Goal: Navigation & Orientation: Find specific page/section

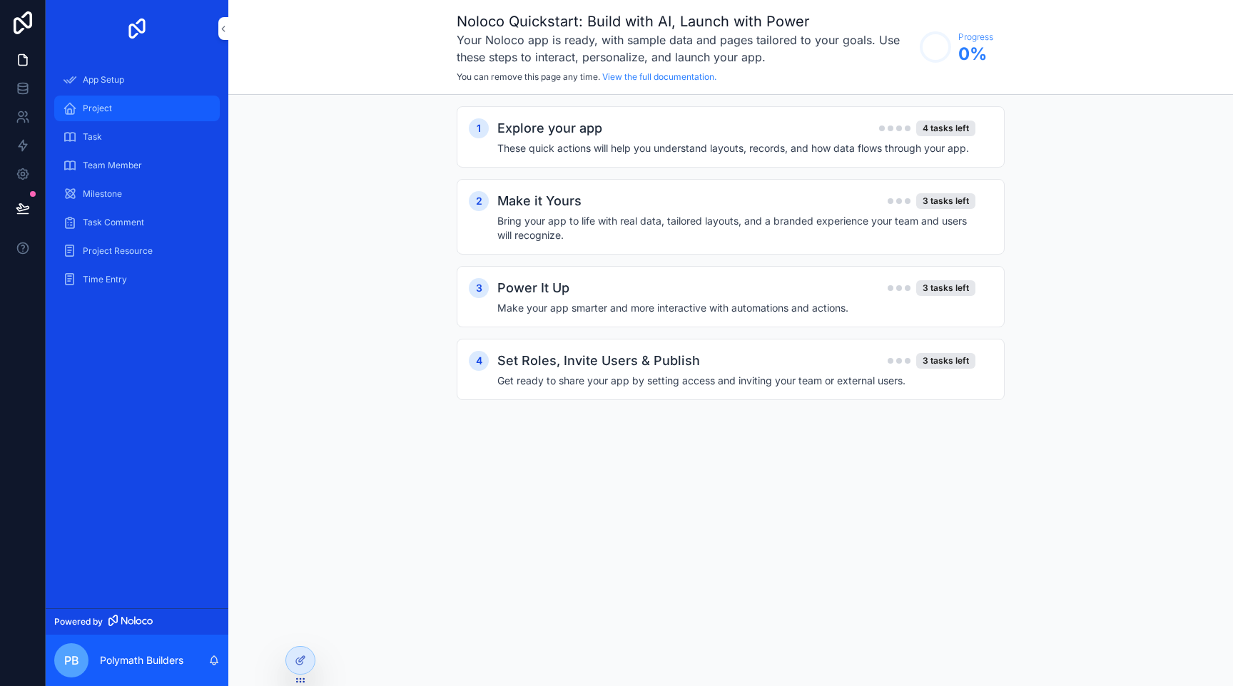
click at [110, 108] on span "Project" at bounding box center [97, 108] width 29 height 11
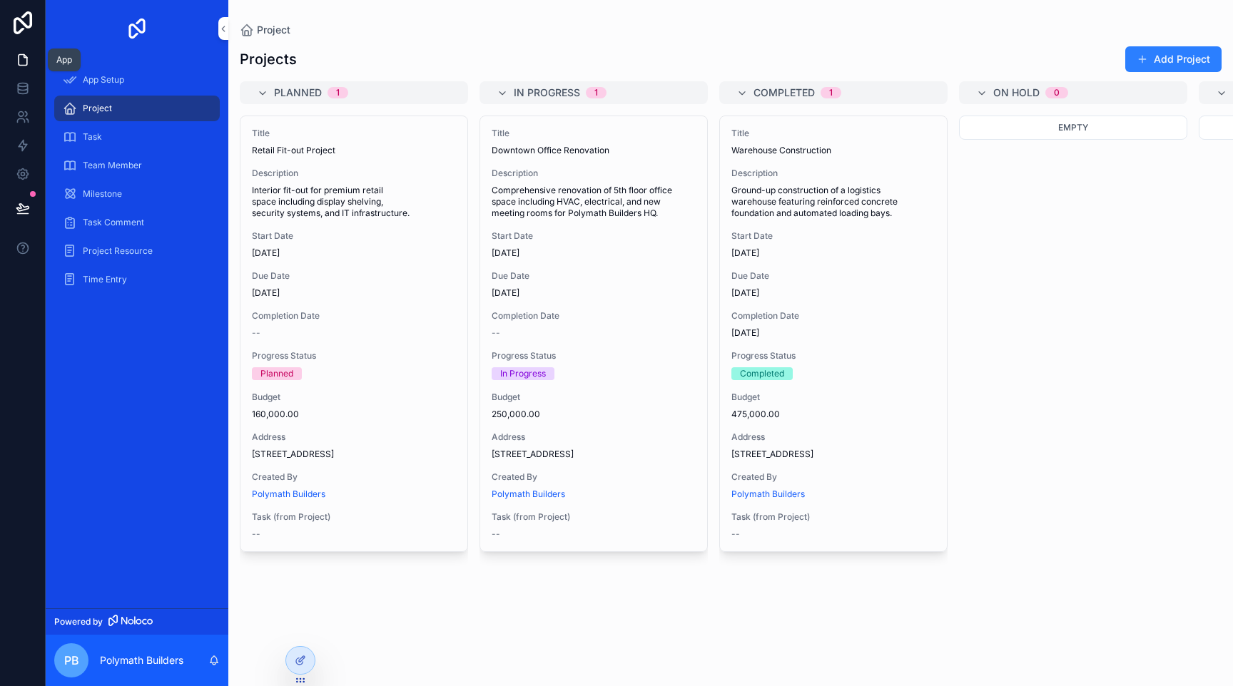
click at [16, 66] on icon at bounding box center [23, 60] width 14 height 14
click at [127, 146] on div "Task" at bounding box center [137, 137] width 148 height 23
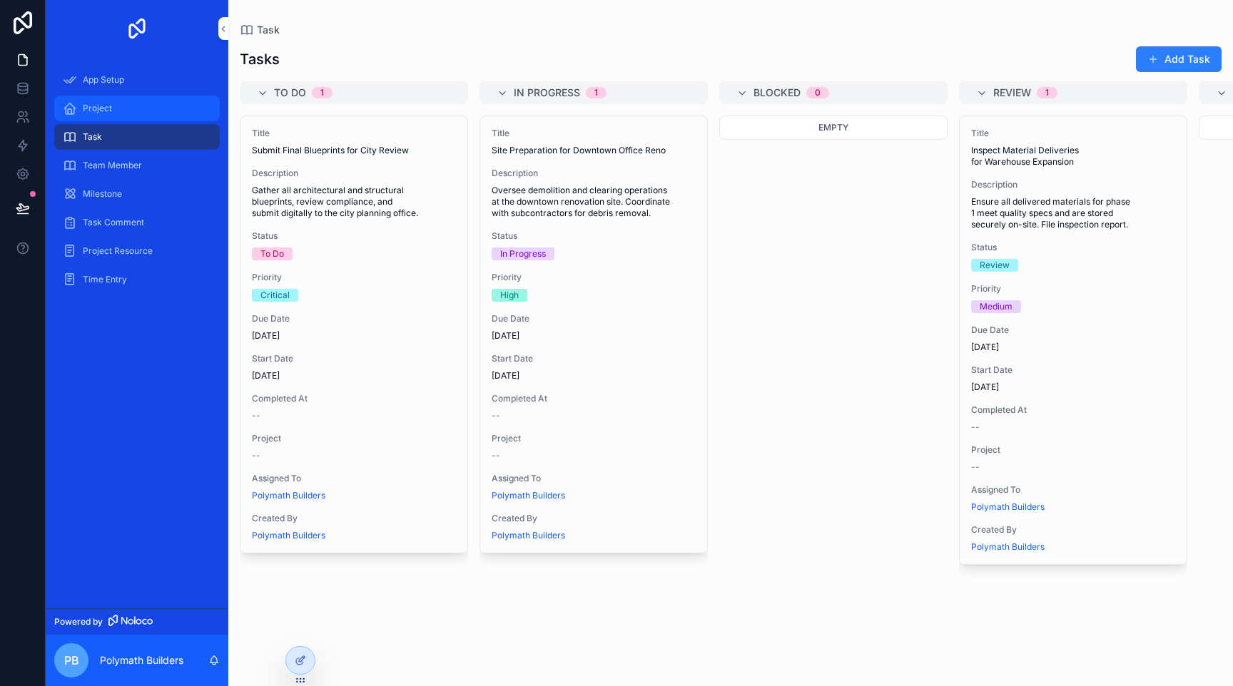
click at [135, 115] on div "Project" at bounding box center [137, 108] width 148 height 23
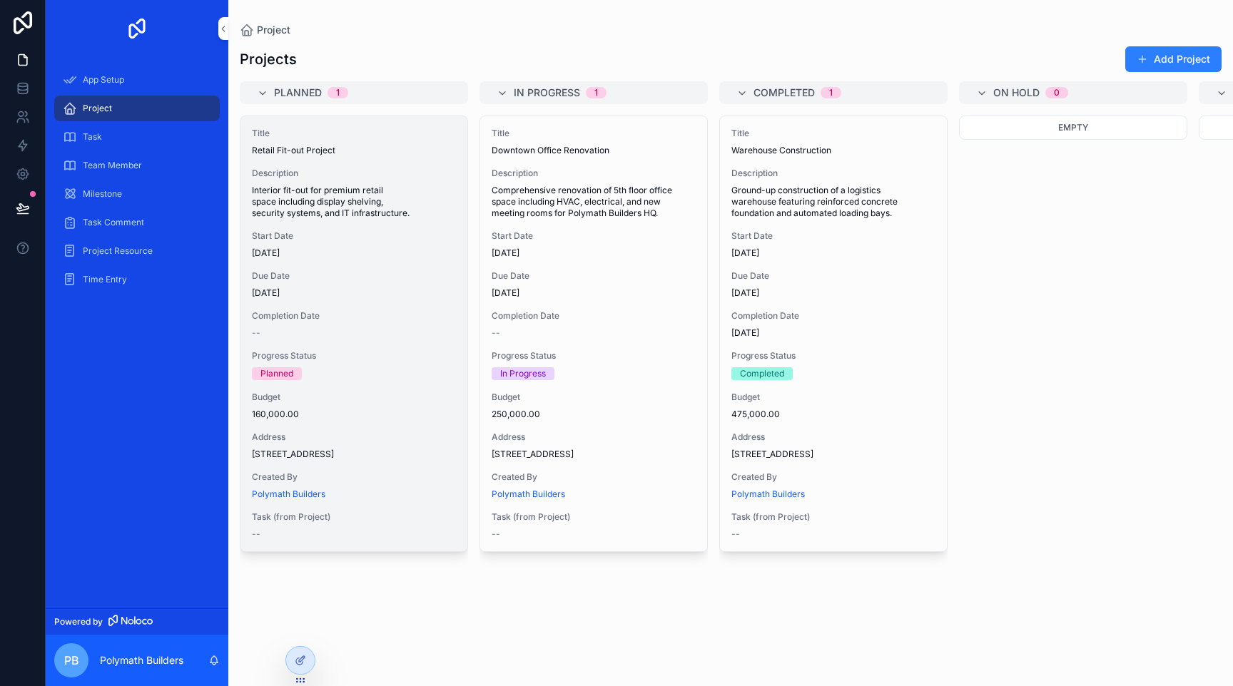
click at [312, 173] on span "Description" at bounding box center [354, 173] width 204 height 11
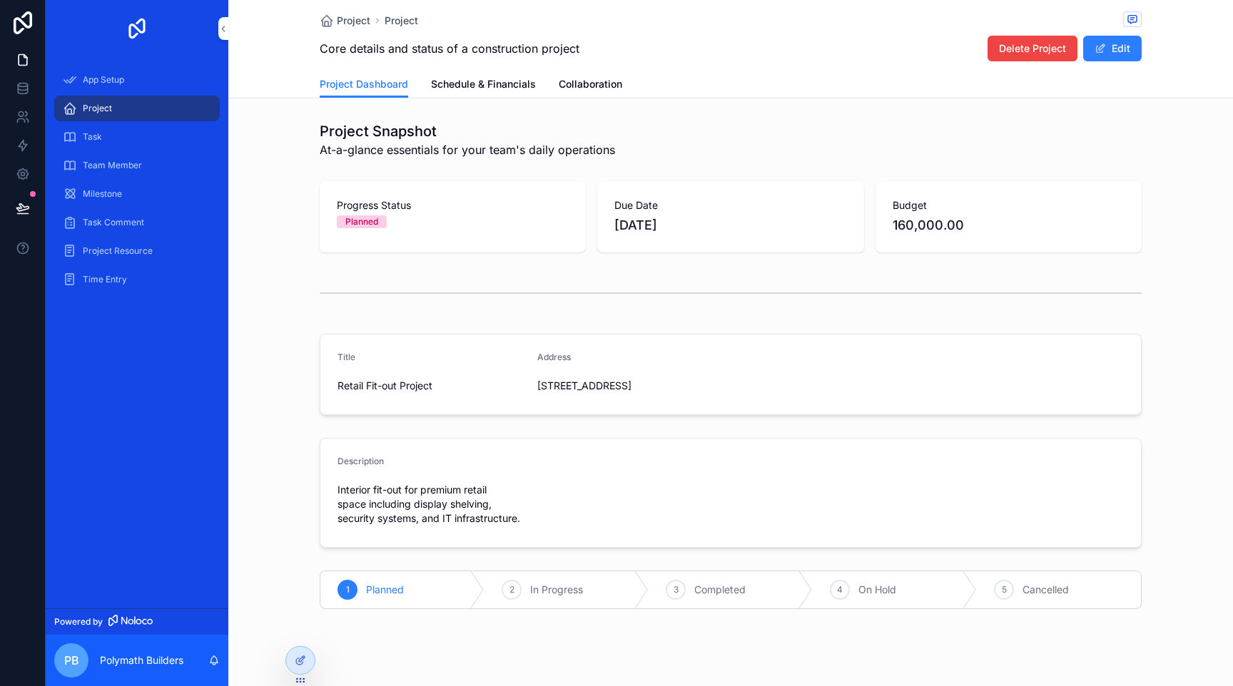
scroll to position [17, 0]
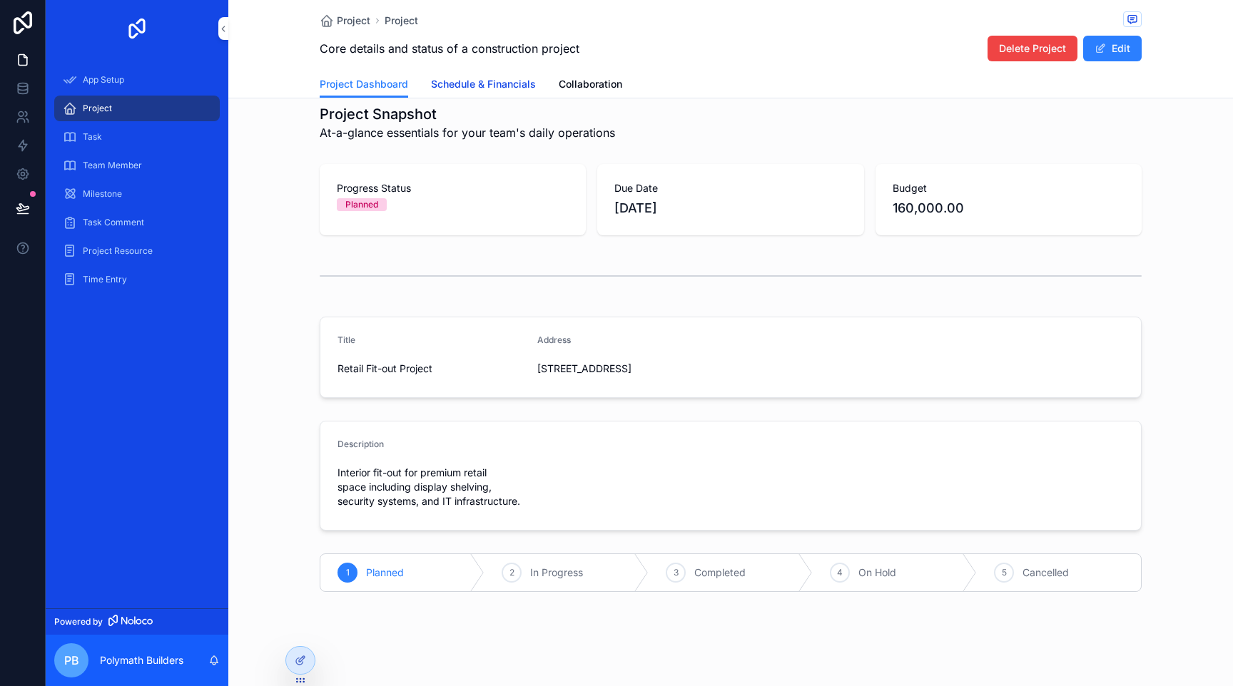
click at [524, 86] on span "Schedule & Financials" at bounding box center [483, 84] width 105 height 14
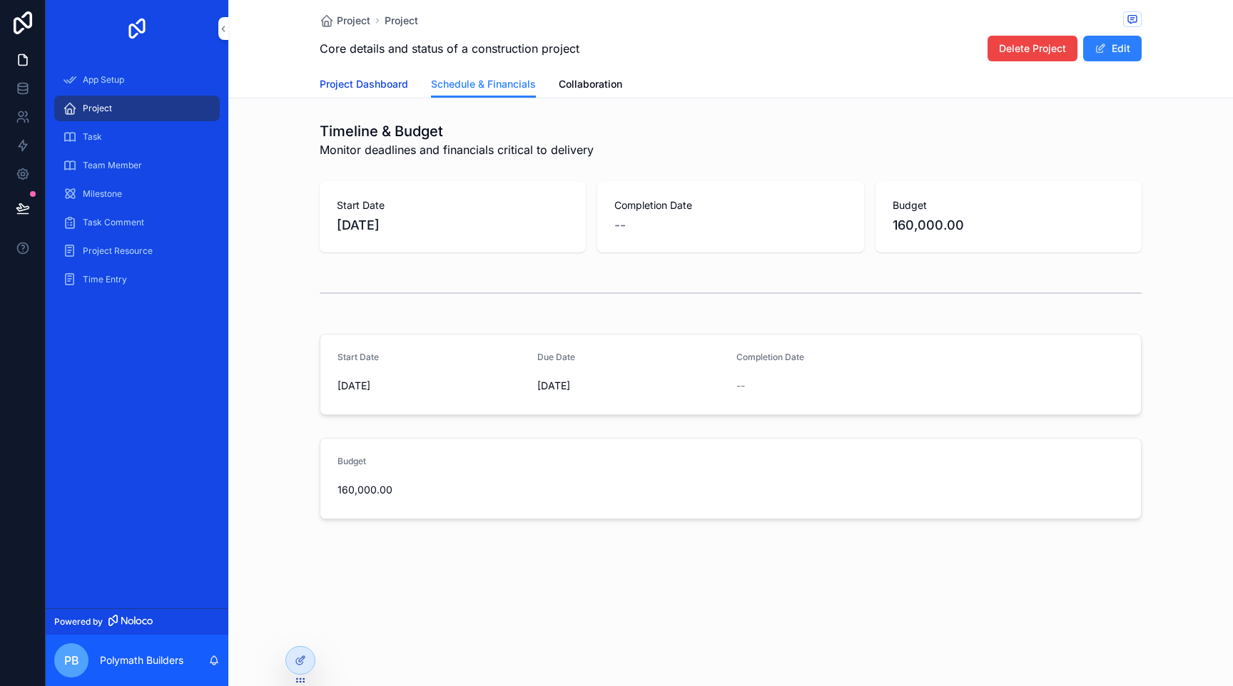
click at [380, 84] on span "Project Dashboard" at bounding box center [364, 84] width 88 height 14
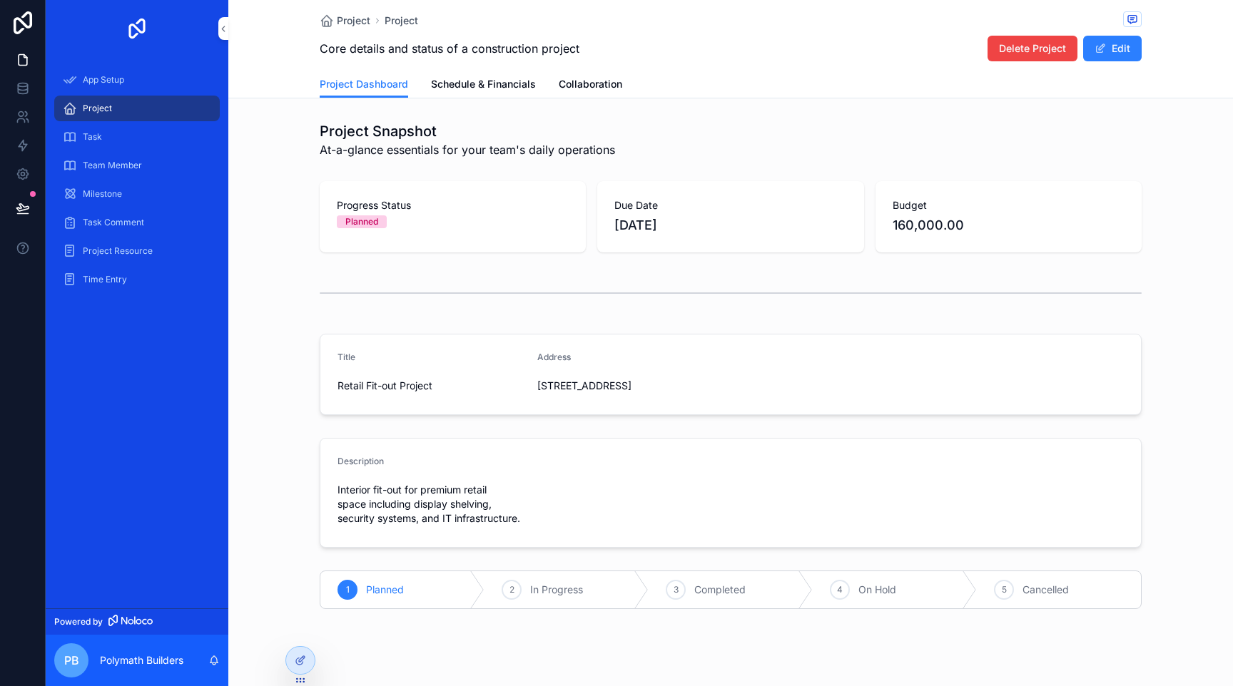
scroll to position [34, 0]
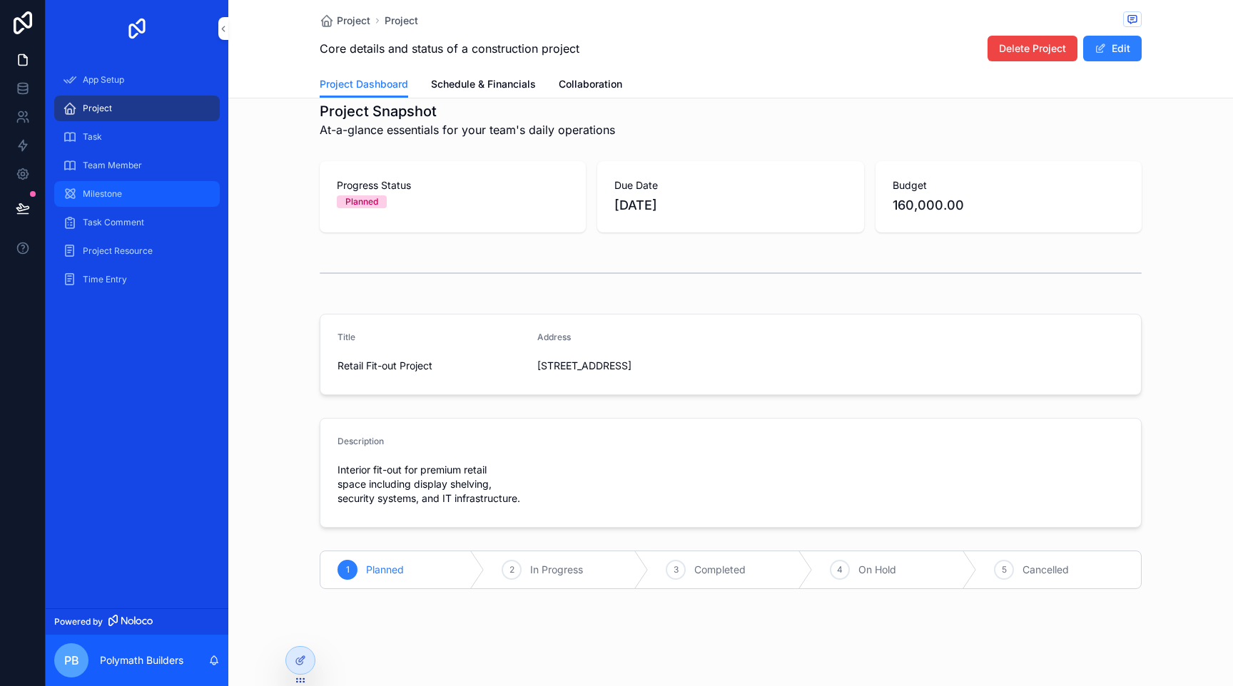
click at [137, 198] on div "Milestone" at bounding box center [137, 194] width 148 height 23
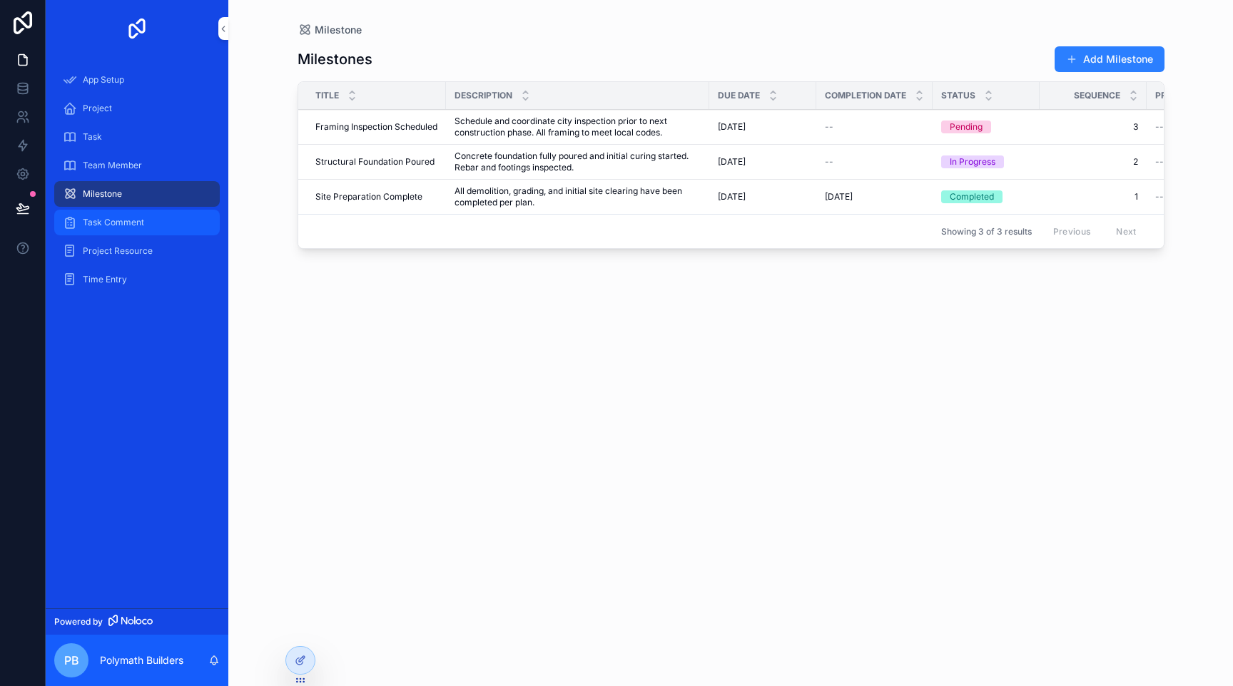
click at [152, 233] on div "Task Comment" at bounding box center [137, 222] width 148 height 23
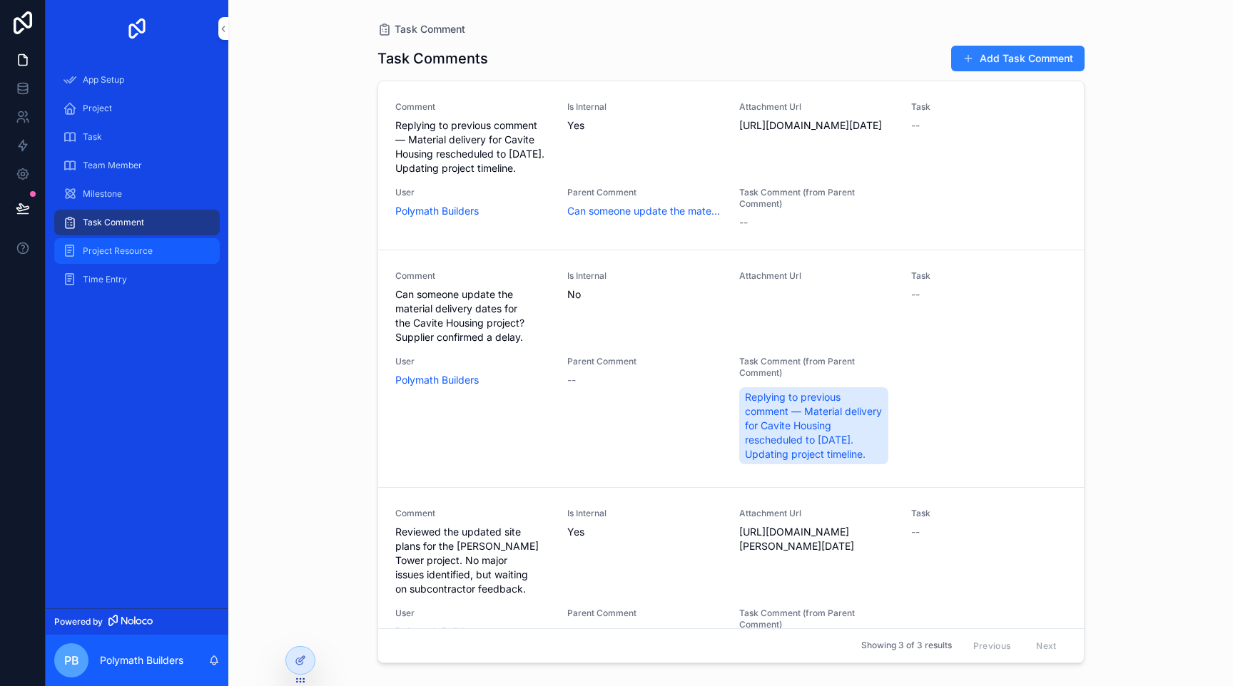
click at [148, 253] on span "Project Resource" at bounding box center [118, 250] width 70 height 11
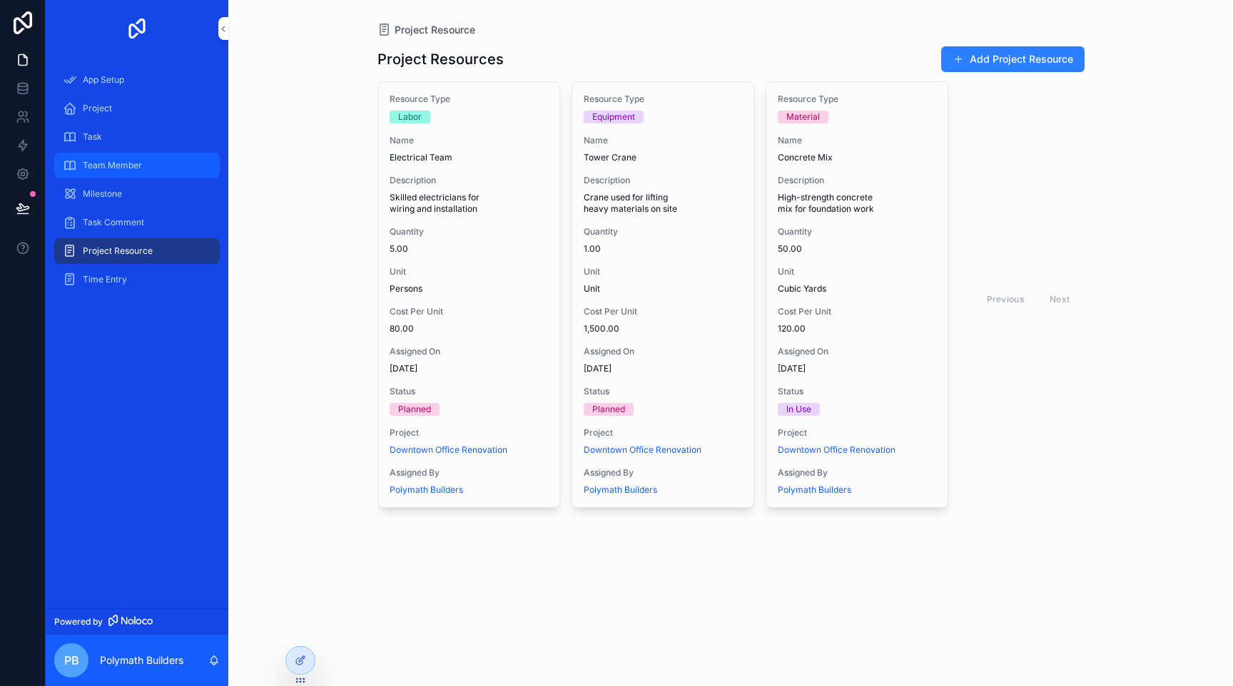
click at [133, 160] on span "Team Member" at bounding box center [112, 165] width 59 height 11
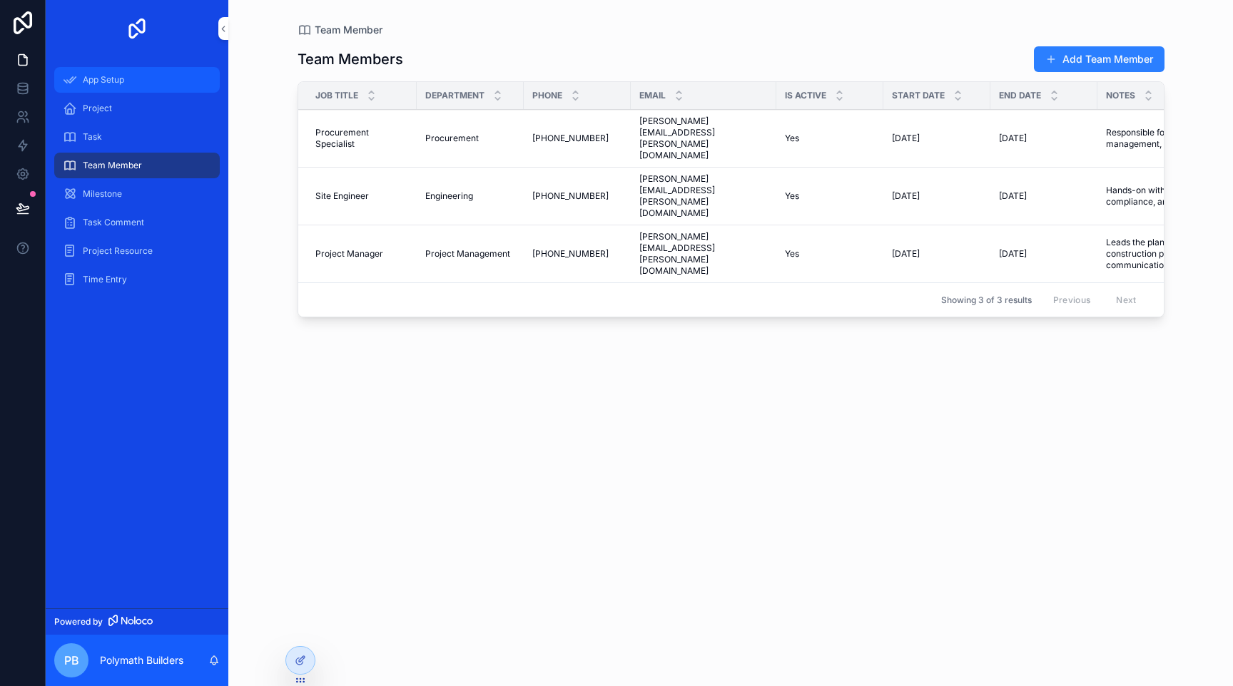
click at [99, 82] on span "App Setup" at bounding box center [103, 79] width 41 height 11
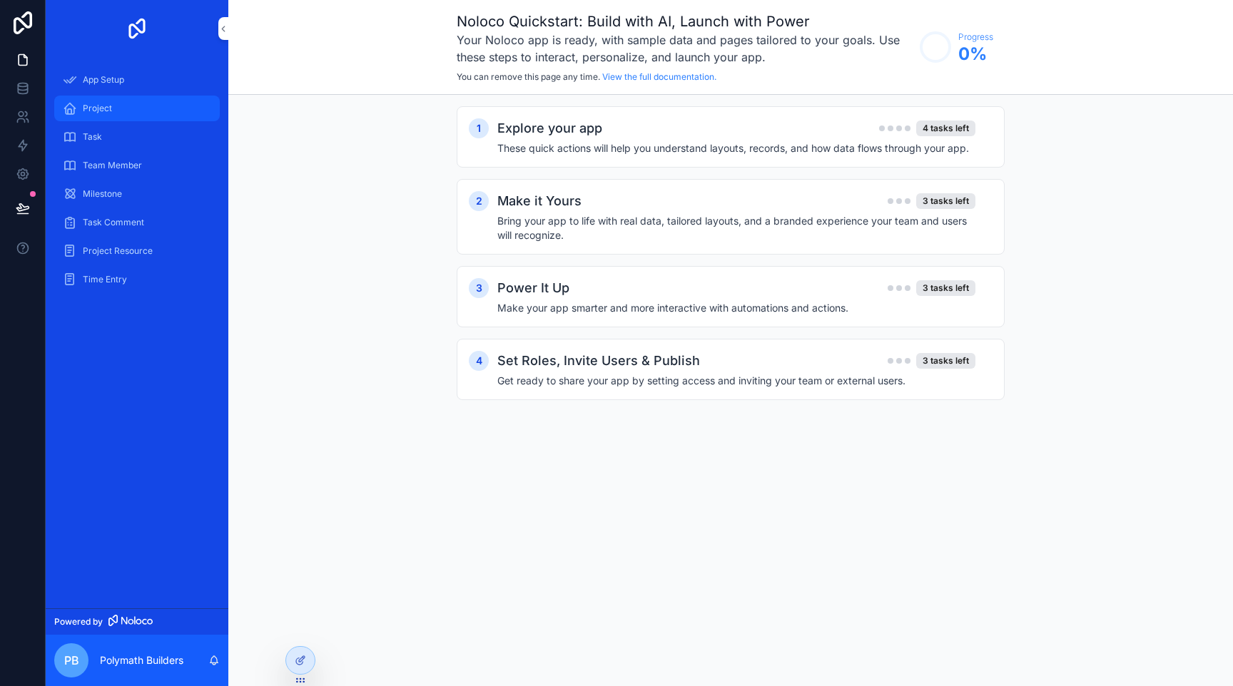
click at [103, 112] on span "Project" at bounding box center [97, 108] width 29 height 11
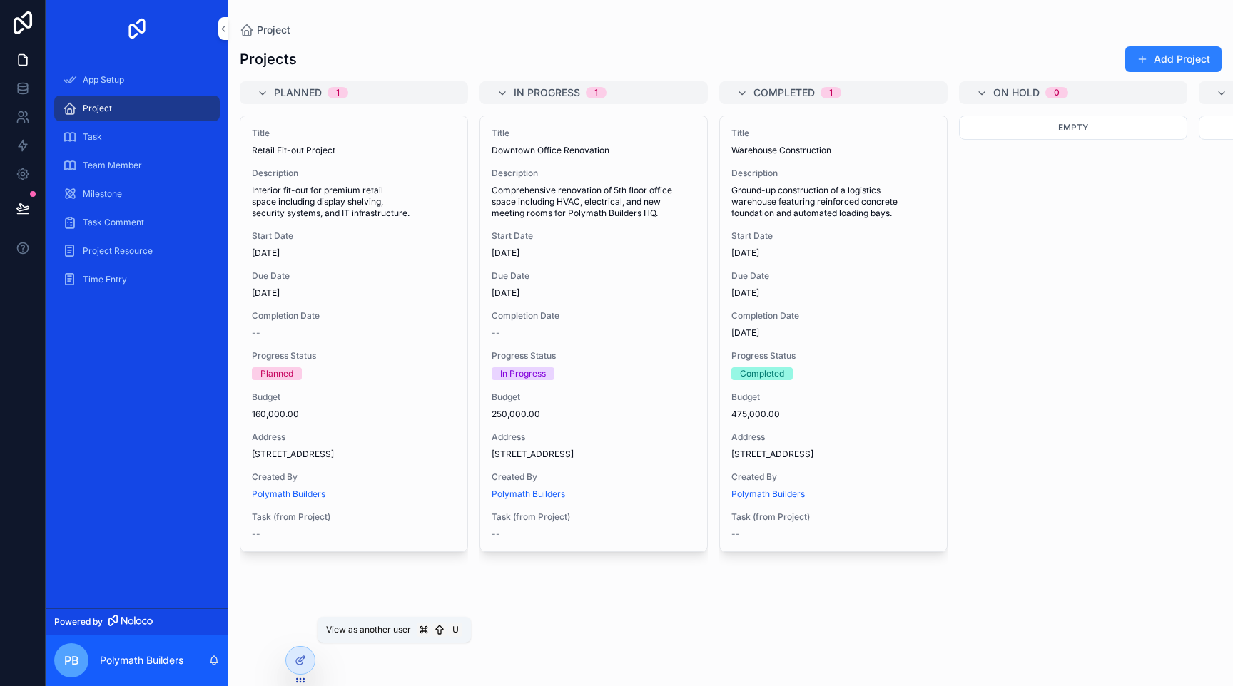
click at [0, 0] on icon at bounding box center [0, 0] width 0 height 0
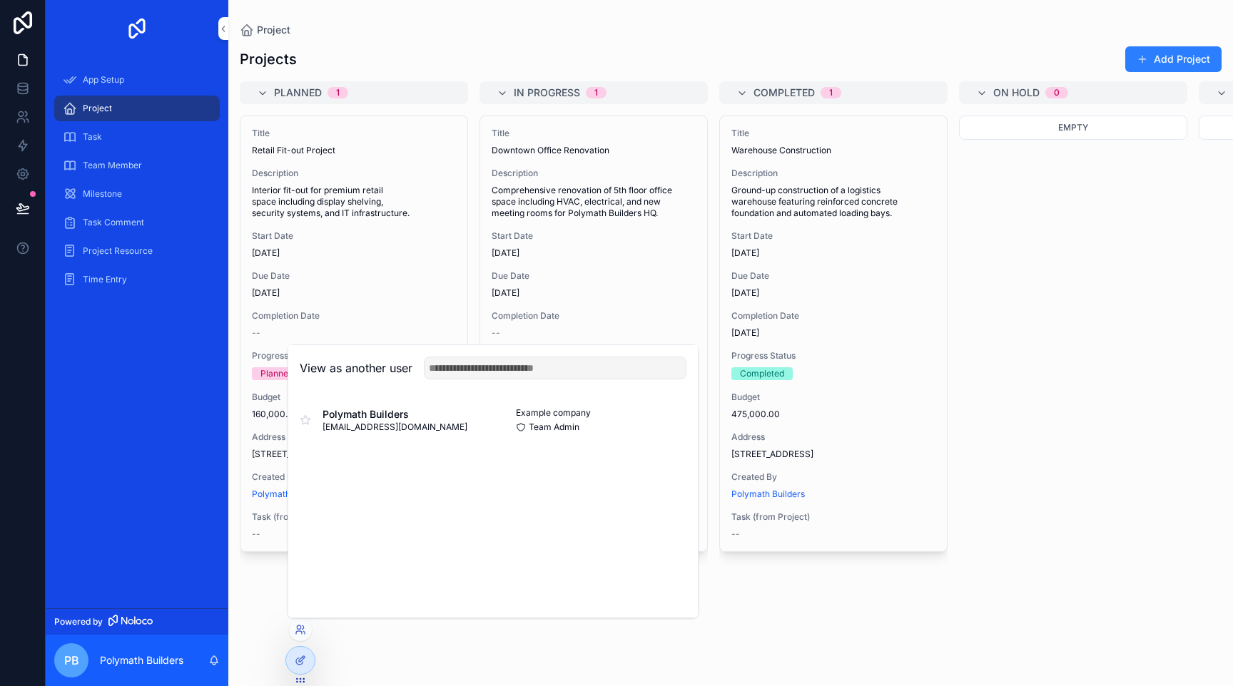
click at [419, 422] on span "[EMAIL_ADDRESS][DOMAIN_NAME]" at bounding box center [394, 427] width 145 height 11
click at [0, 0] on button "Select" at bounding box center [0, 0] width 0 height 0
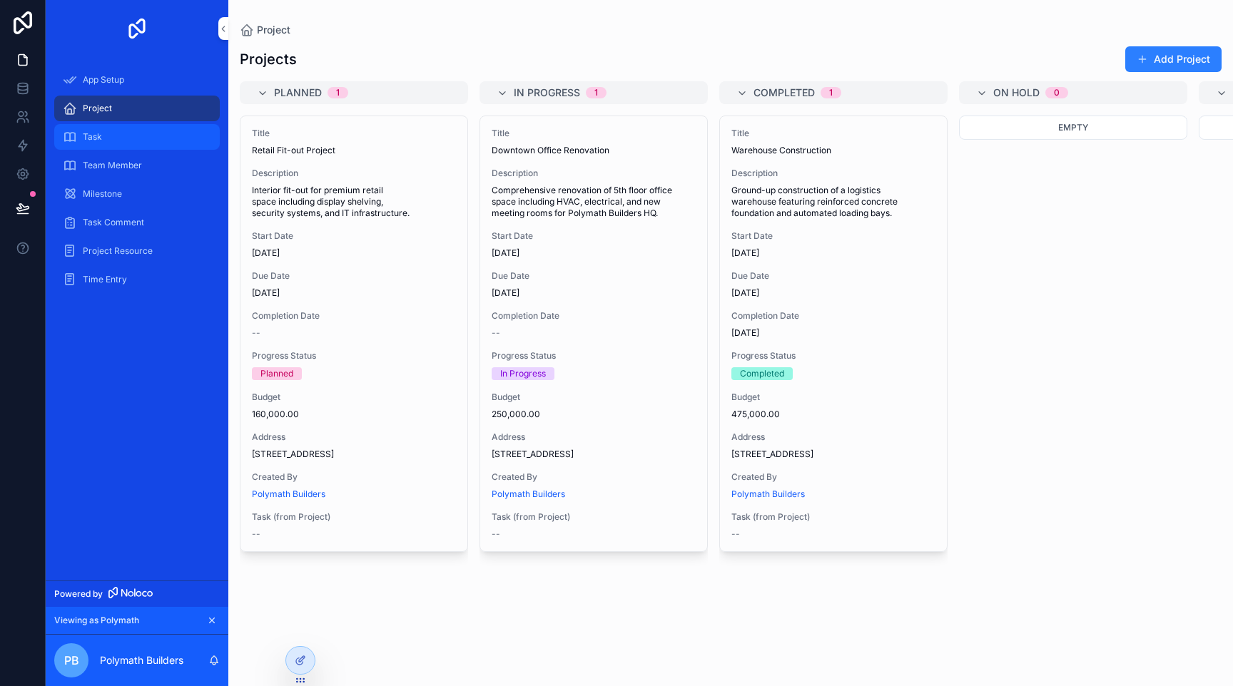
click at [156, 138] on div "Task" at bounding box center [137, 137] width 148 height 23
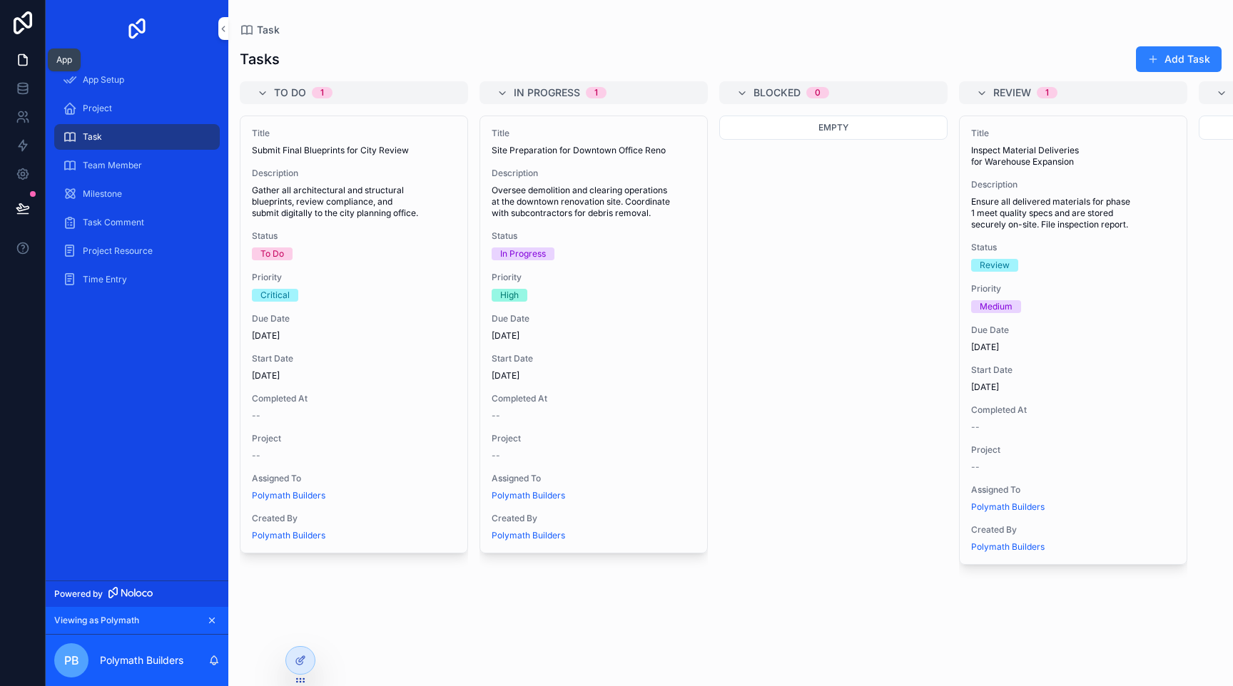
click at [20, 51] on link at bounding box center [22, 60] width 45 height 29
click at [27, 21] on icon at bounding box center [23, 22] width 29 height 23
